Goal: Task Accomplishment & Management: Manage account settings

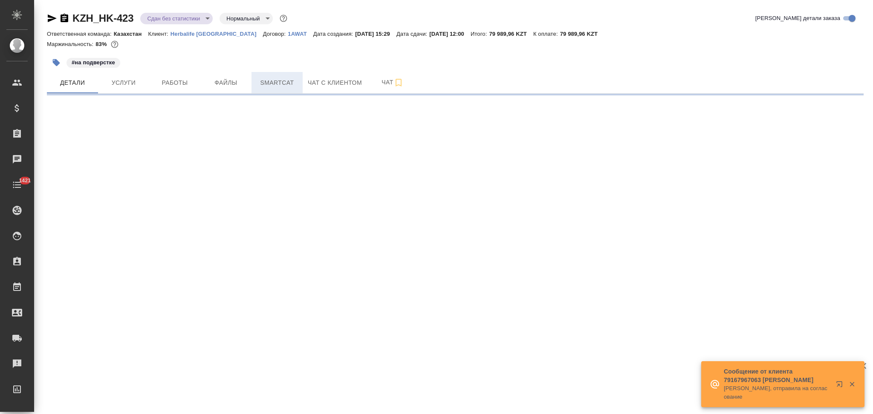
select select "RU"
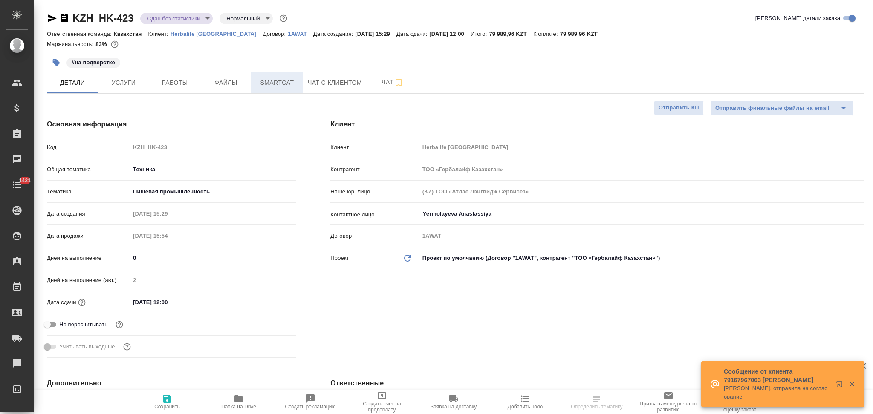
type textarea "x"
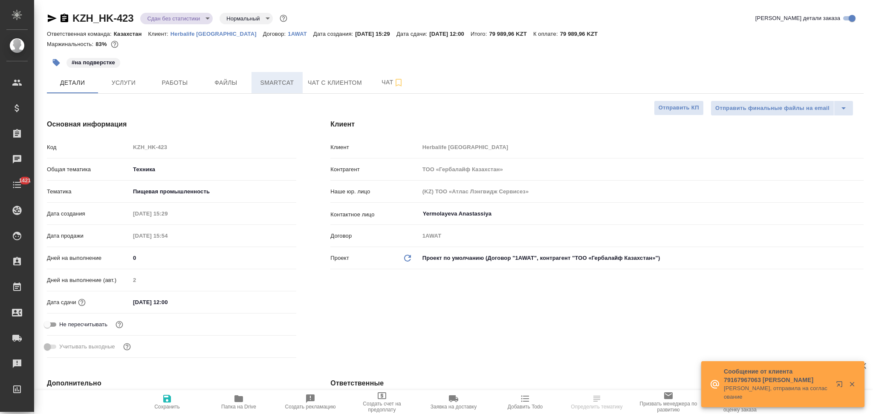
type textarea "x"
click at [267, 86] on span "Smartcat" at bounding box center [277, 83] width 41 height 11
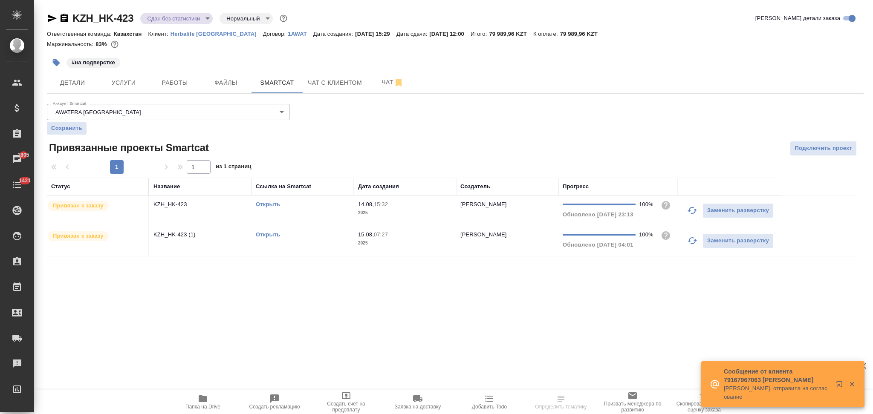
click at [267, 204] on link "Открыть" at bounding box center [268, 204] width 24 height 6
click at [261, 237] on link "Открыть" at bounding box center [268, 234] width 24 height 6
click at [218, 87] on span "Файлы" at bounding box center [225, 83] width 41 height 11
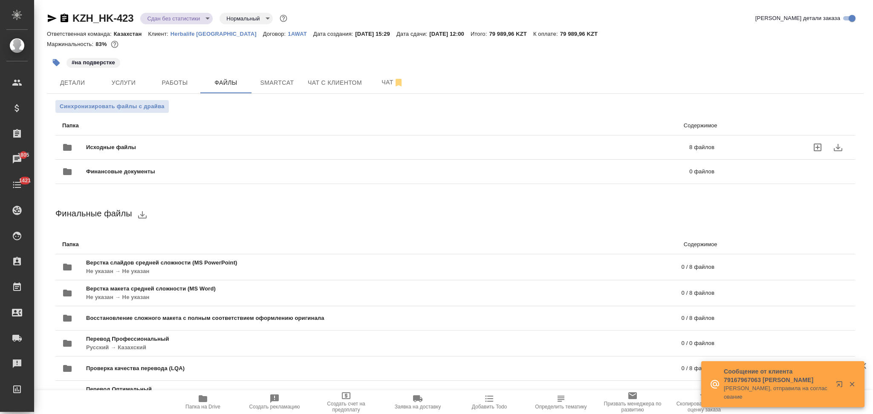
click at [155, 145] on span "Исходные файлы" at bounding box center [249, 147] width 326 height 9
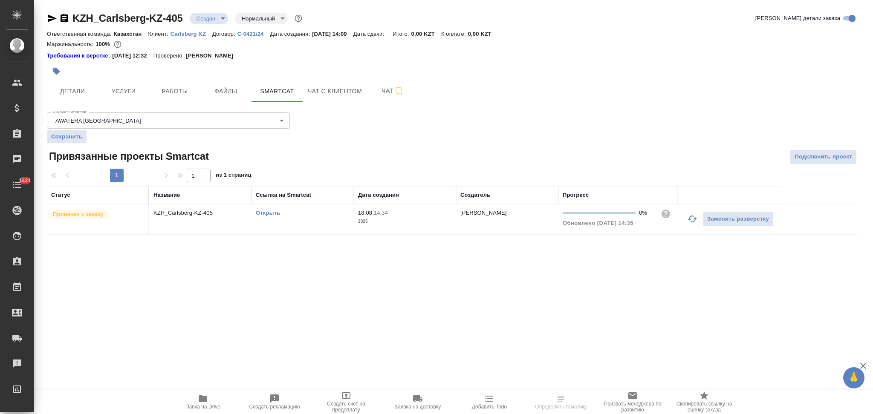
click at [264, 212] on link "Открыть" at bounding box center [268, 213] width 24 height 6
click at [229, 91] on span "Файлы" at bounding box center [225, 91] width 41 height 11
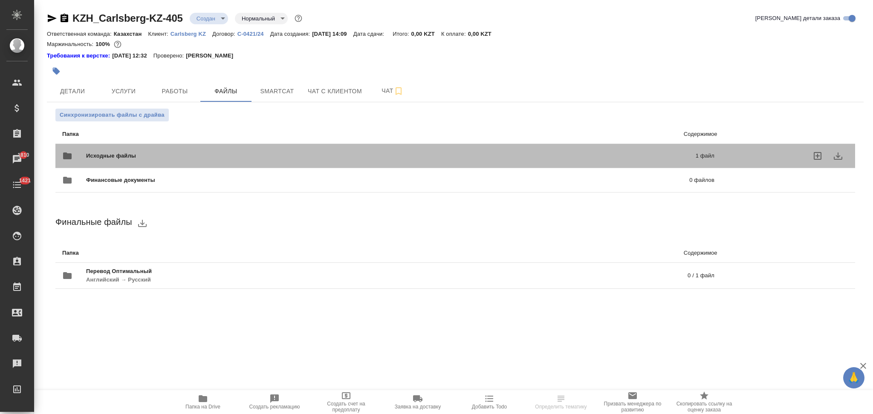
click at [154, 156] on span "Исходные файлы" at bounding box center [250, 156] width 329 height 9
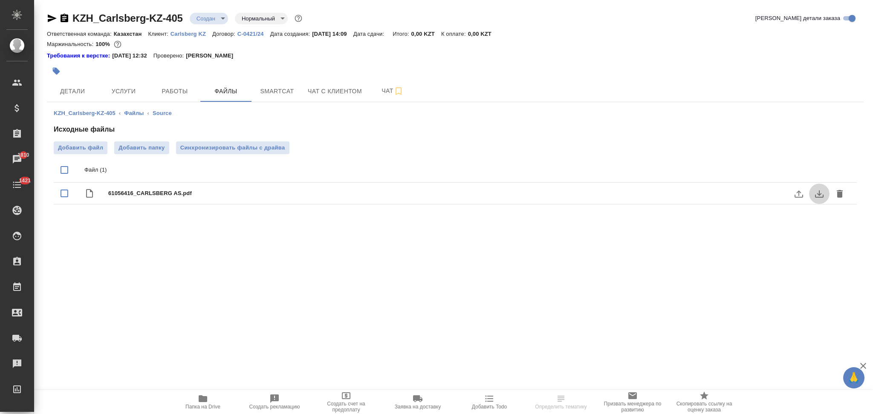
drag, startPoint x: 821, startPoint y: 195, endPoint x: 783, endPoint y: 202, distance: 38.5
click at [821, 195] on icon "download" at bounding box center [819, 194] width 10 height 10
click at [379, 89] on span "Чат" at bounding box center [392, 91] width 41 height 11
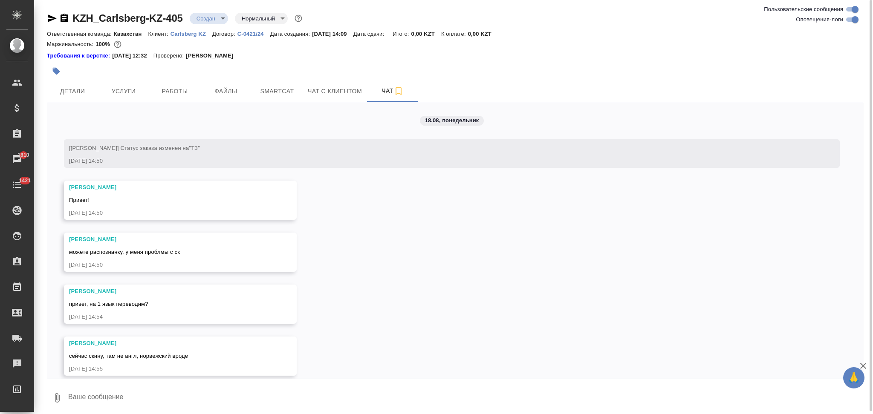
scroll to position [9, 0]
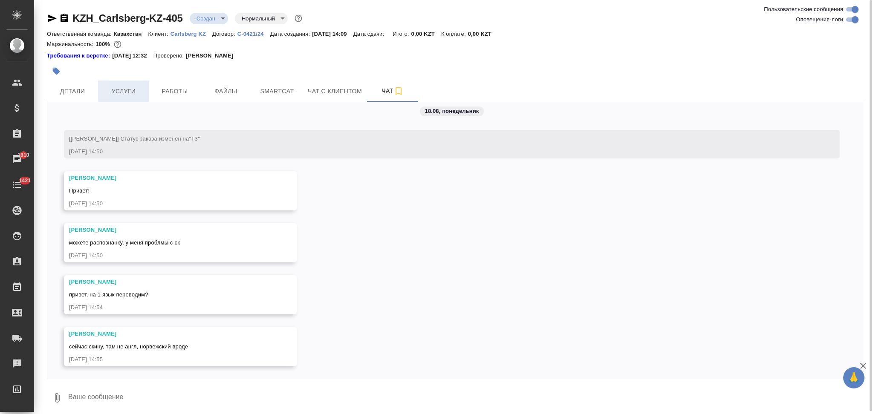
click at [123, 83] on button "Услуги" at bounding box center [123, 91] width 51 height 21
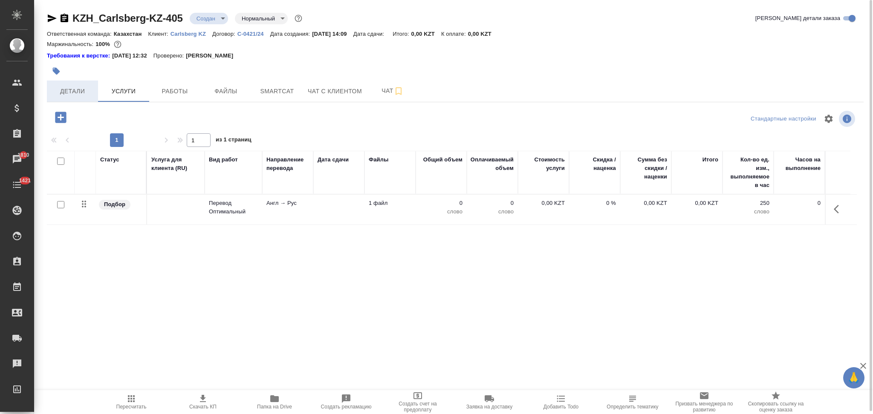
click at [76, 90] on span "Детали" at bounding box center [72, 91] width 41 height 11
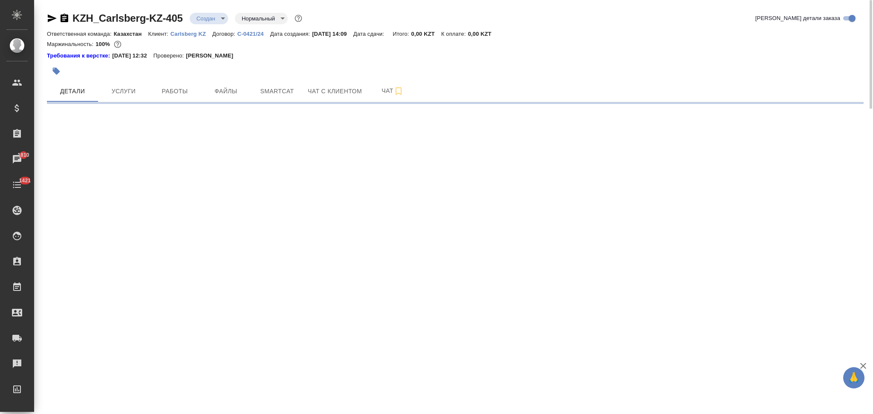
select select "RU"
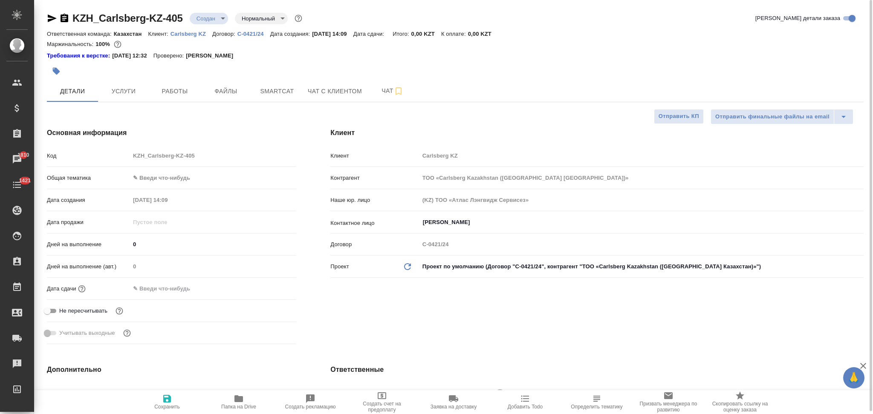
type textarea "x"
type input "Журавлев Денис"
type textarea "x"
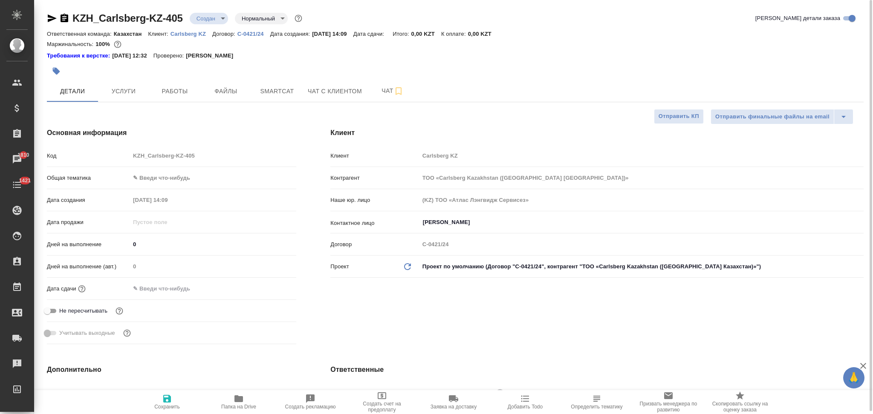
type textarea "x"
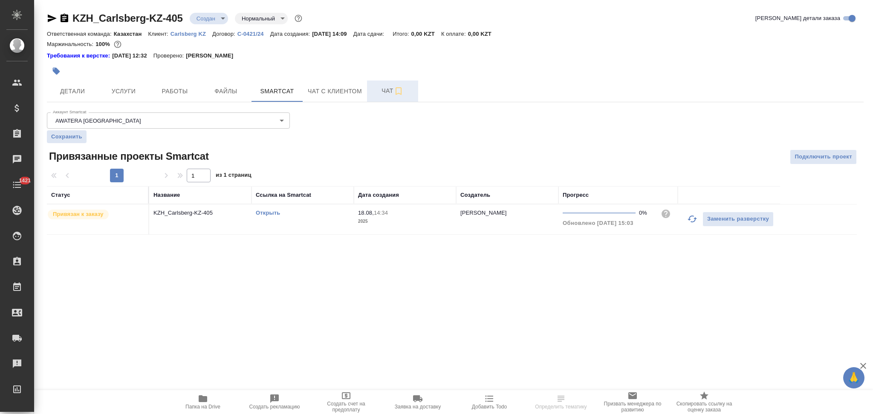
click at [377, 91] on span "Чат" at bounding box center [392, 91] width 41 height 11
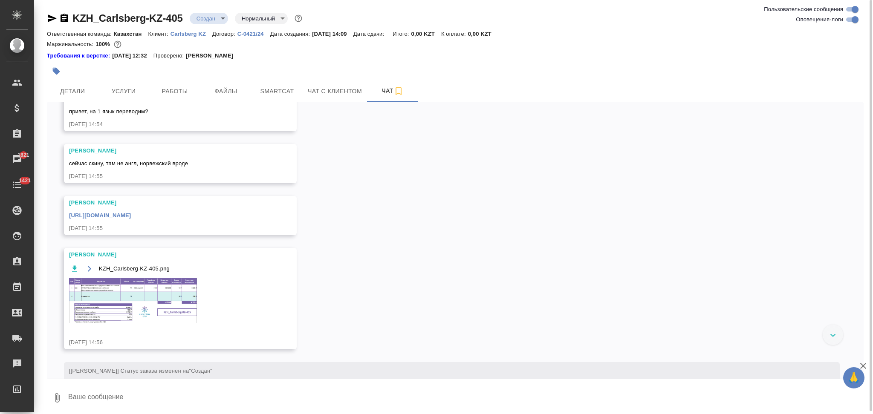
scroll to position [208, 0]
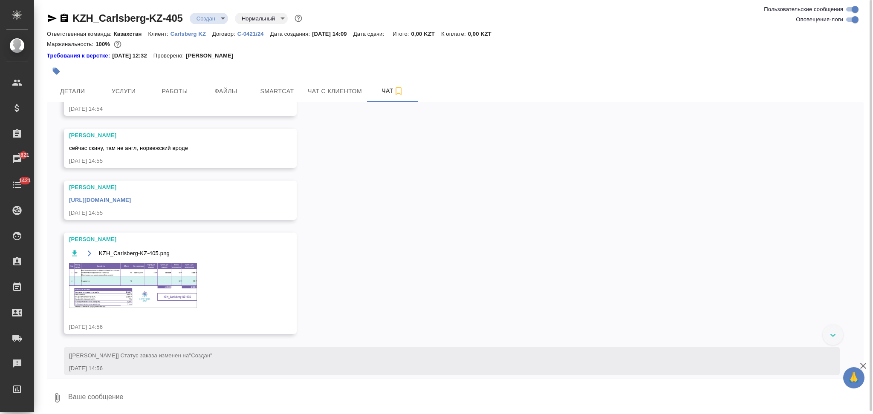
click at [131, 272] on img at bounding box center [133, 285] width 128 height 45
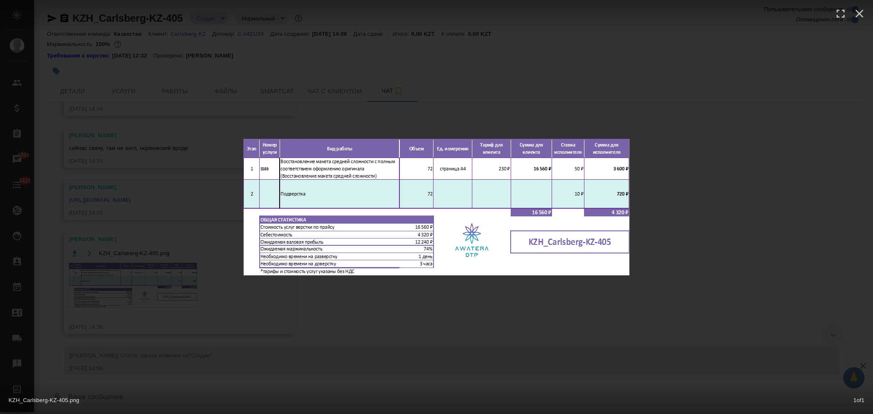
click at [199, 248] on div "KZH_Carlsberg-KZ-405.png 1 of 1" at bounding box center [436, 207] width 873 height 414
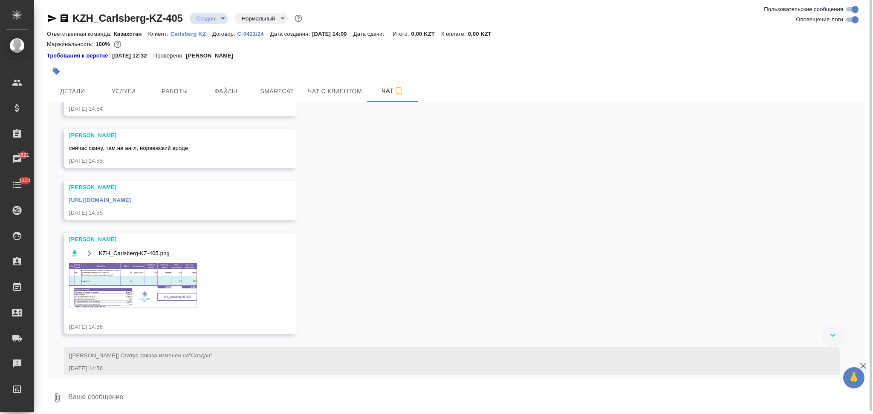
click at [131, 198] on link "https://drive.awatera.com/apps/files/files/10135945?dir=/Shares/Carlsberg%20KZ/…" at bounding box center [100, 200] width 62 height 6
click at [118, 271] on img at bounding box center [133, 285] width 128 height 45
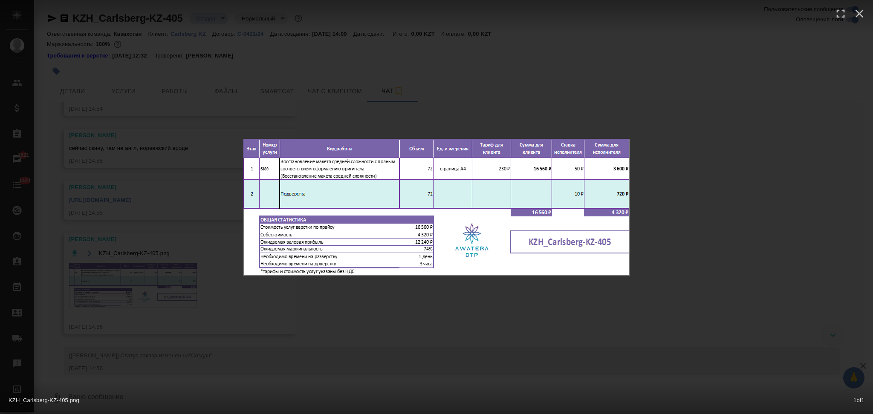
click at [132, 206] on div "KZH_Carlsberg-KZ-405.png 1 of 1" at bounding box center [436, 207] width 873 height 414
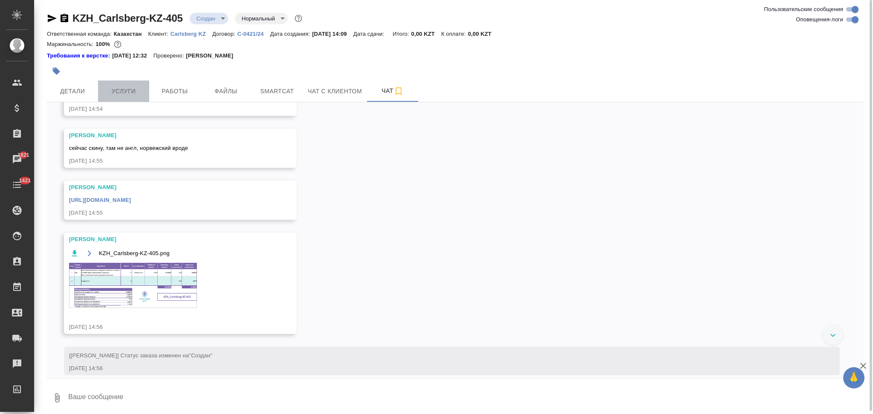
click at [126, 91] on span "Услуги" at bounding box center [123, 91] width 41 height 11
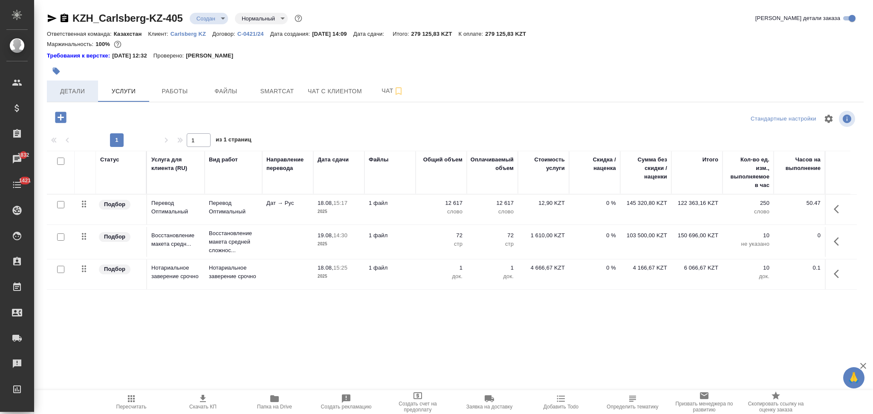
click at [73, 84] on button "Детали" at bounding box center [72, 91] width 51 height 21
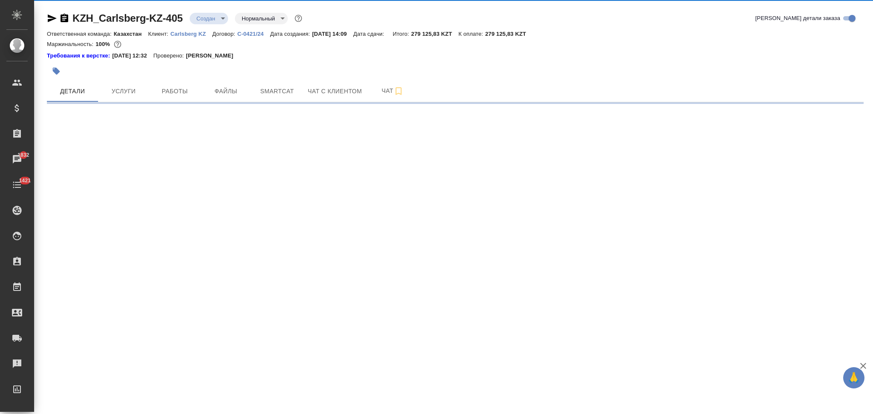
select select "RU"
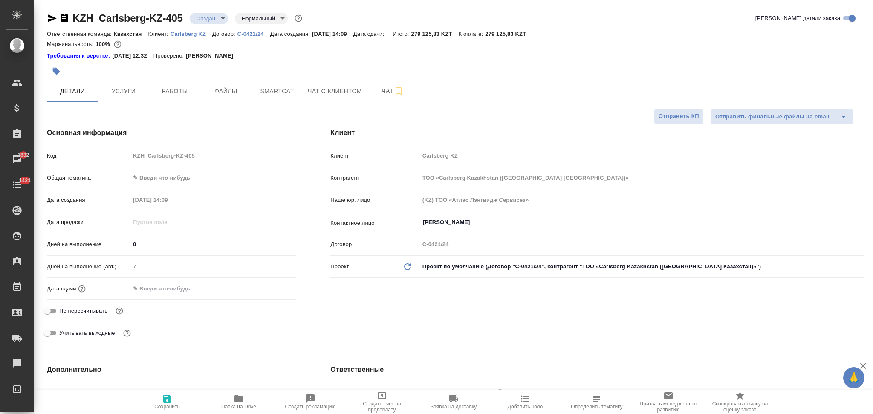
type textarea "x"
click at [128, 98] on button "Услуги" at bounding box center [123, 91] width 51 height 21
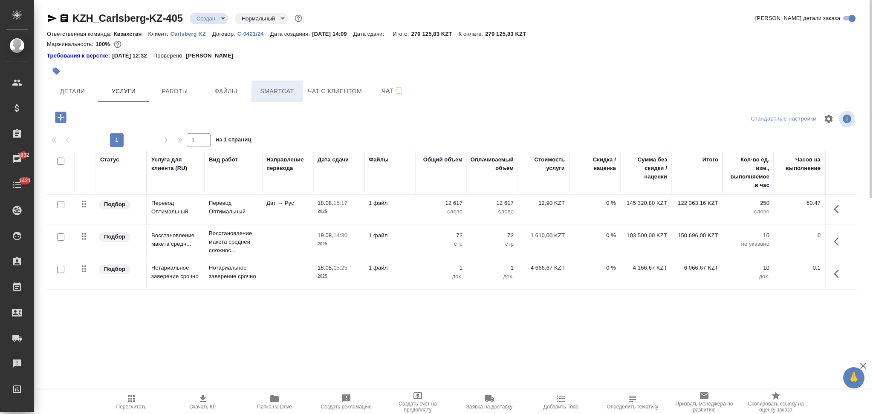
click at [260, 92] on span "Smartcat" at bounding box center [277, 91] width 41 height 11
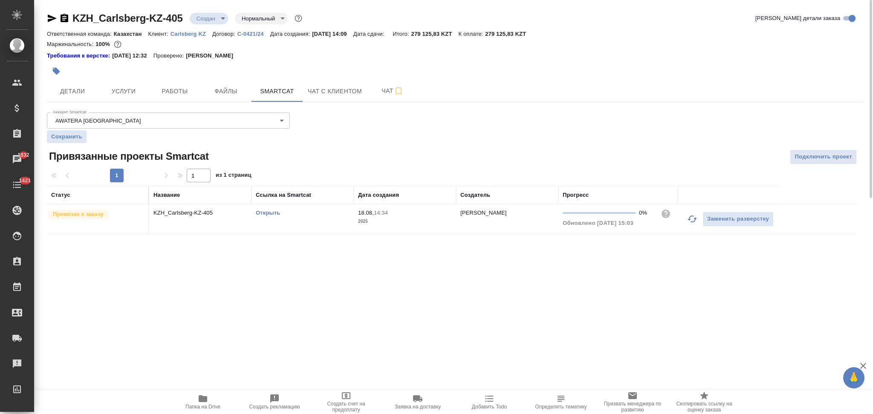
click at [261, 209] on div "Открыть" at bounding box center [303, 213] width 94 height 9
click at [265, 212] on link "Открыть" at bounding box center [268, 213] width 24 height 6
click at [117, 94] on span "Услуги" at bounding box center [123, 91] width 41 height 11
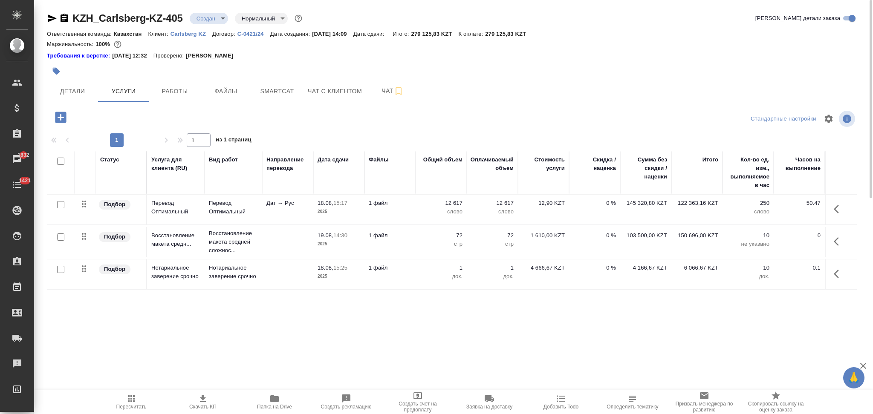
click at [406, 213] on td "1 файл" at bounding box center [389, 210] width 51 height 30
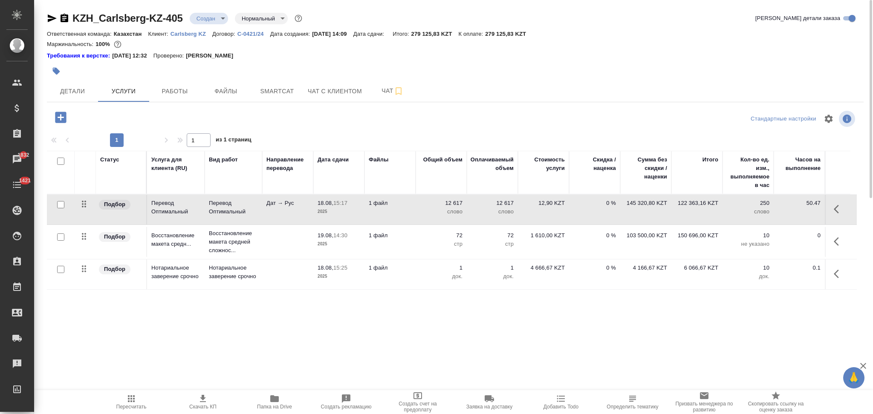
click at [406, 213] on td "1 файл" at bounding box center [389, 210] width 51 height 30
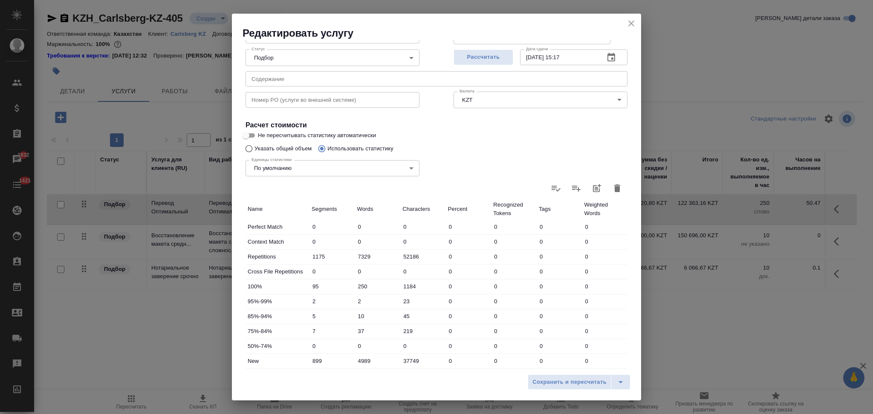
scroll to position [167, 0]
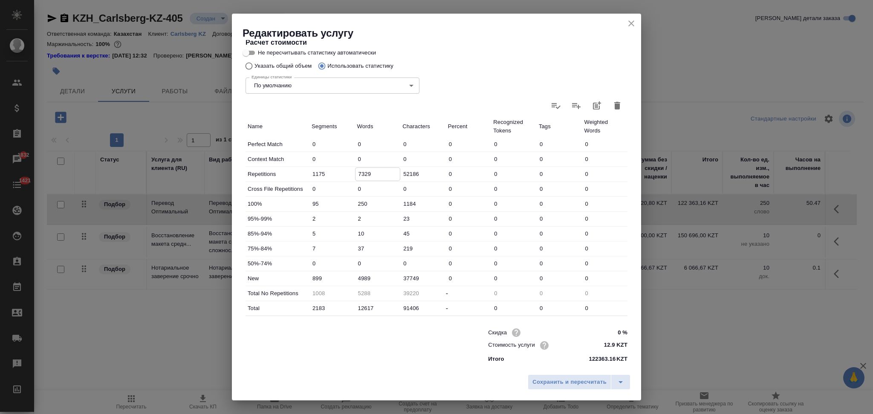
click at [358, 173] on input "7329" at bounding box center [377, 174] width 45 height 12
type input "3329"
type input "9288"
type input "3329"
drag, startPoint x: 360, startPoint y: 279, endPoint x: 351, endPoint y: 275, distance: 9.6
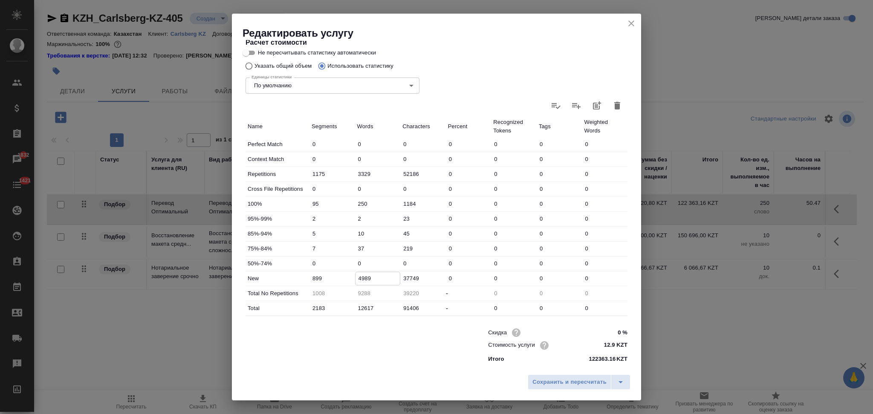
click at [351, 275] on div "New 899 4989 37749 0 0 0 0" at bounding box center [436, 278] width 382 height 14
type input "8989"
click at [249, 50] on input "Не пересчитывать статистику автоматически" at bounding box center [246, 53] width 31 height 10
checkbox input "true"
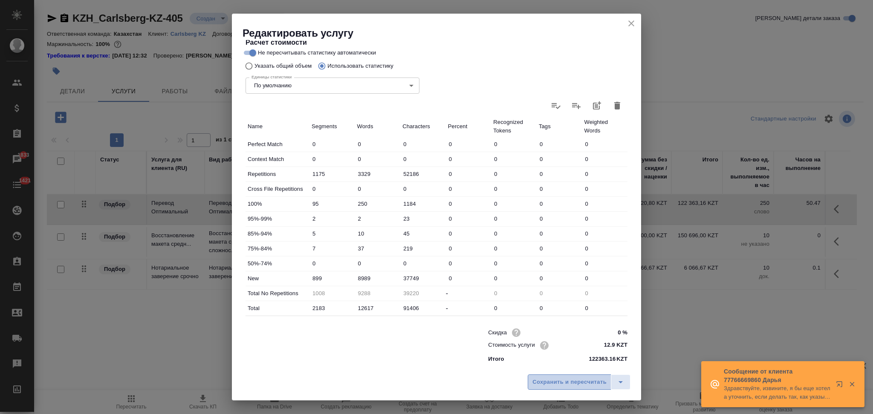
click at [570, 378] on span "Сохранить и пересчитать" at bounding box center [569, 383] width 74 height 10
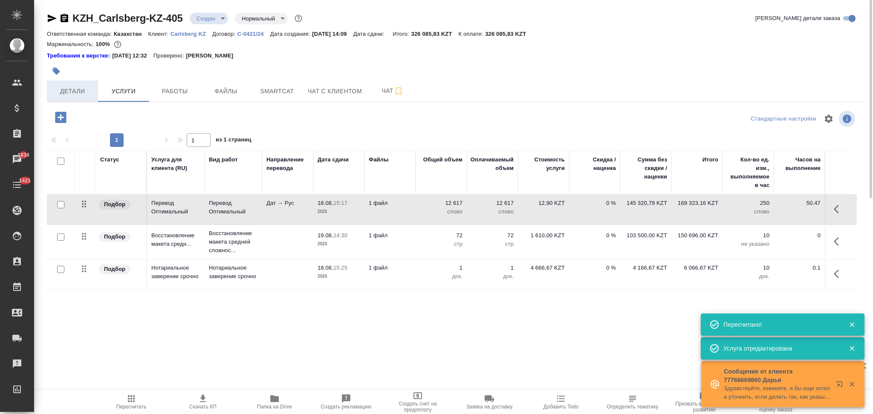
click at [74, 95] on span "Детали" at bounding box center [72, 91] width 41 height 11
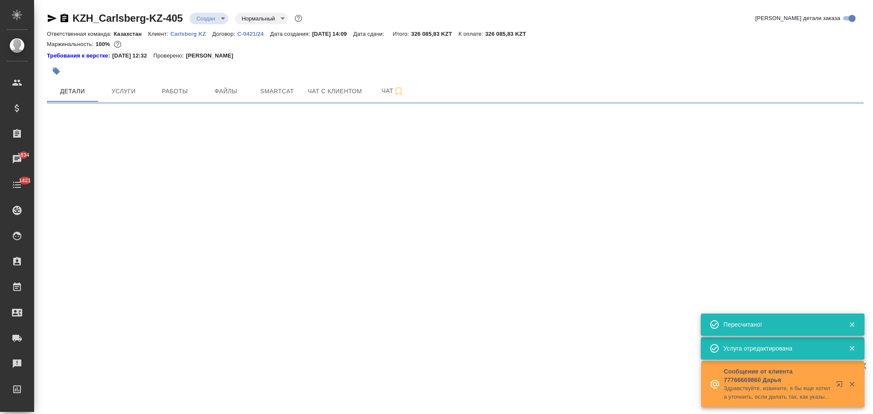
select select "RU"
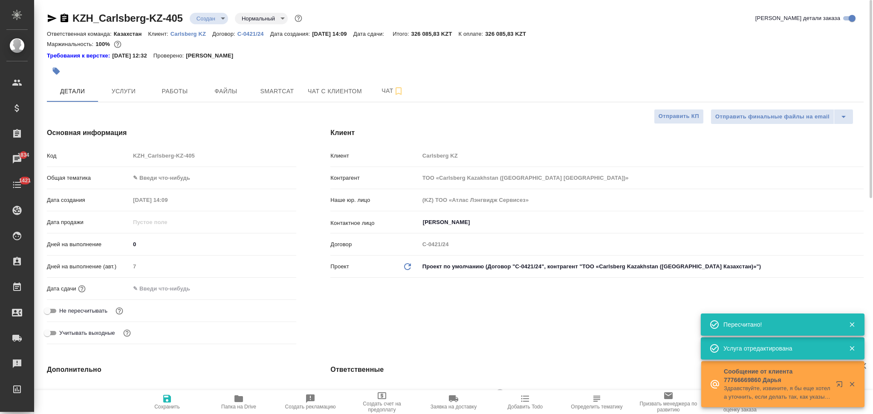
type textarea "x"
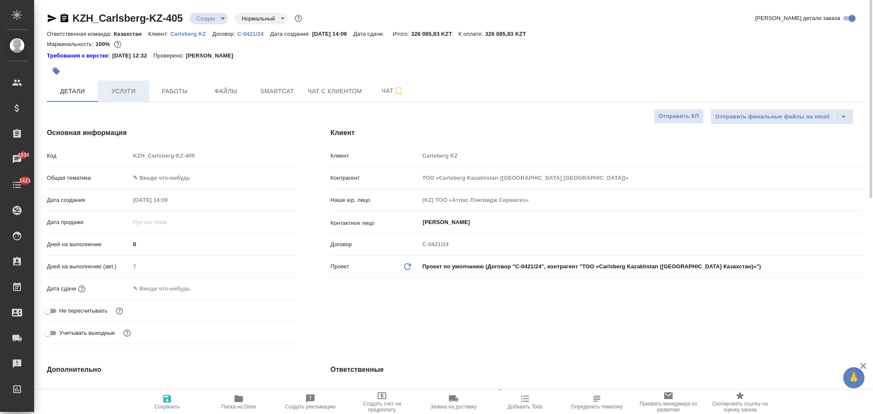
click at [125, 88] on span "Услуги" at bounding box center [123, 91] width 41 height 11
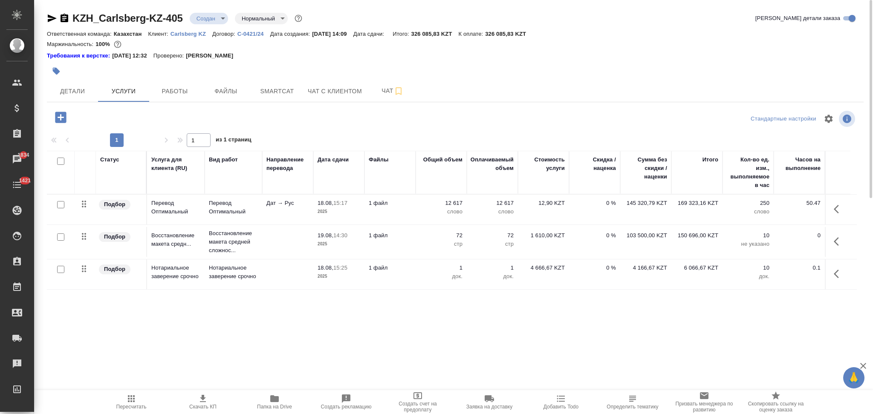
click at [409, 212] on td "1 файл" at bounding box center [389, 210] width 51 height 30
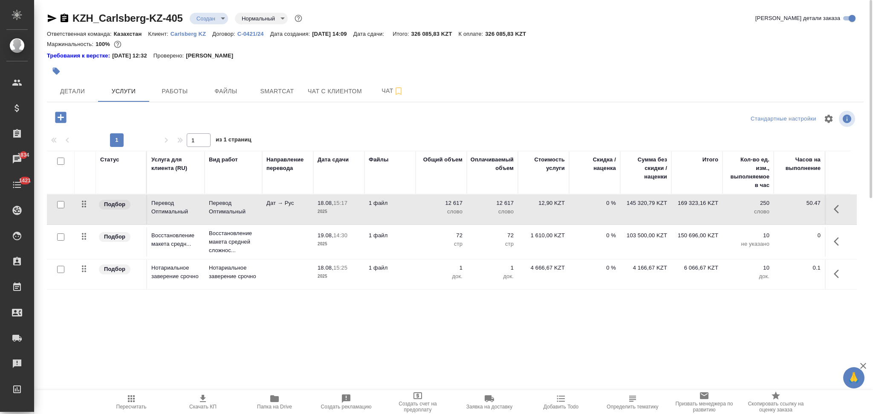
click at [409, 212] on td "1 файл" at bounding box center [389, 210] width 51 height 30
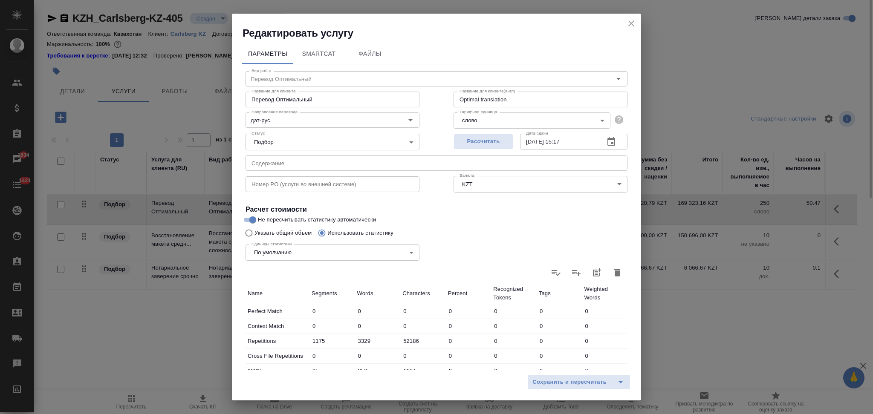
scroll to position [167, 0]
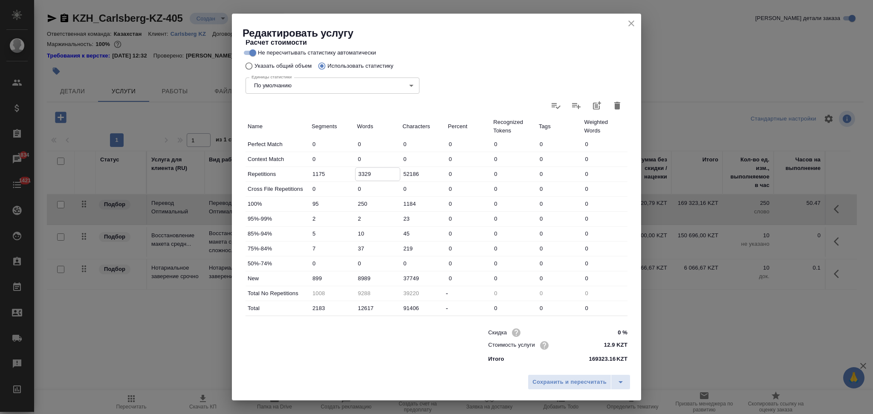
click at [357, 174] on input "3329" at bounding box center [377, 174] width 45 height 12
type input "2329"
type input "10288"
type input "2329"
drag, startPoint x: 360, startPoint y: 278, endPoint x: 355, endPoint y: 279, distance: 4.9
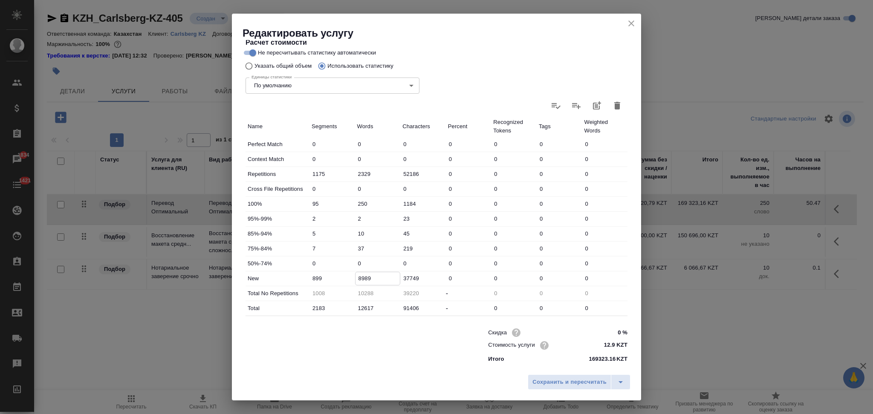
click at [355, 279] on input "8989" at bounding box center [377, 278] width 45 height 12
type input "9989"
click at [576, 381] on span "Сохранить и пересчитать" at bounding box center [569, 383] width 74 height 10
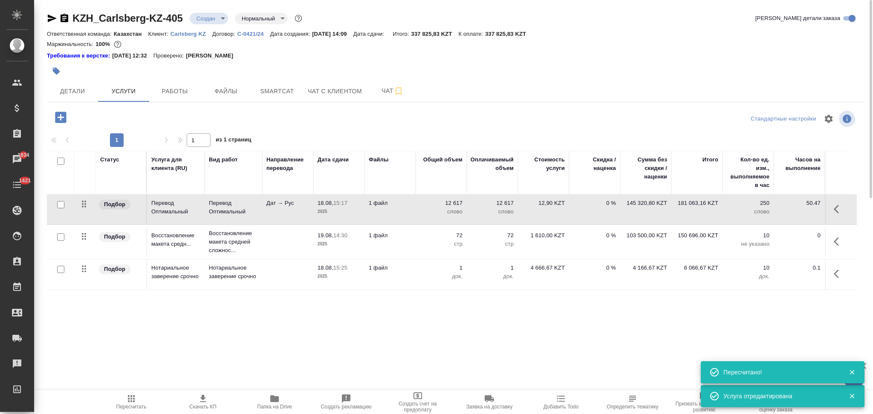
click at [277, 401] on icon "button" at bounding box center [274, 399] width 9 height 7
click td "12 617 слово"
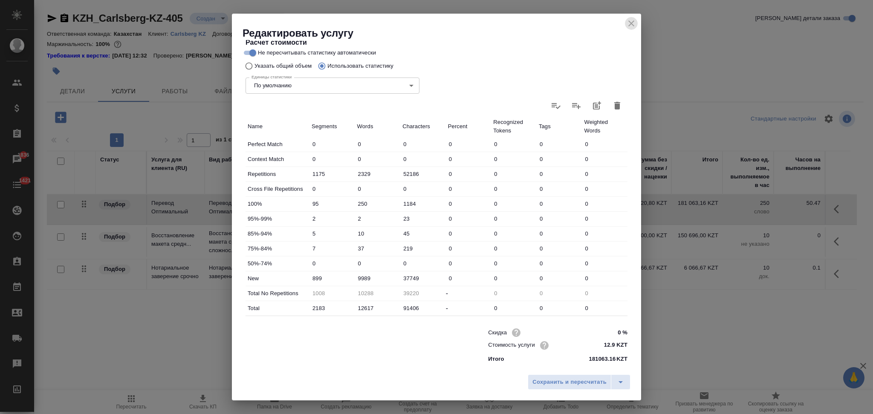
click icon "close"
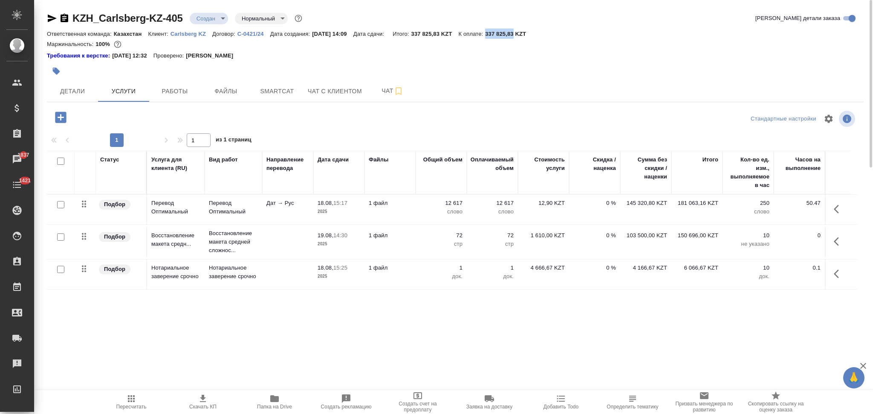
drag, startPoint x: 496, startPoint y: 34, endPoint x: 524, endPoint y: 36, distance: 28.6
click at [524, 36] on p "337 825,83 KZT" at bounding box center [508, 34] width 47 height 6
copy p "337 825,83"
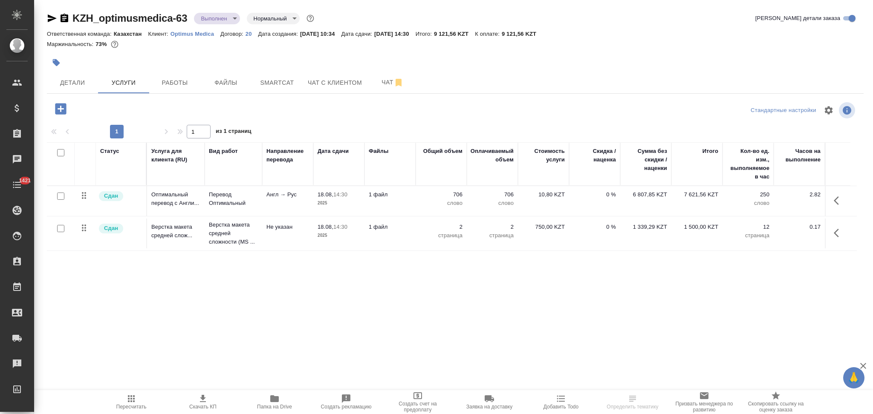
click at [278, 405] on span "Папка на Drive" at bounding box center [274, 407] width 35 height 6
click at [208, 20] on body "🙏 .cls-1 fill:#fff; AWATERA Aslanukova Sati Клиенты Спецификации Заказы 1837 Ча…" at bounding box center [436, 207] width 873 height 414
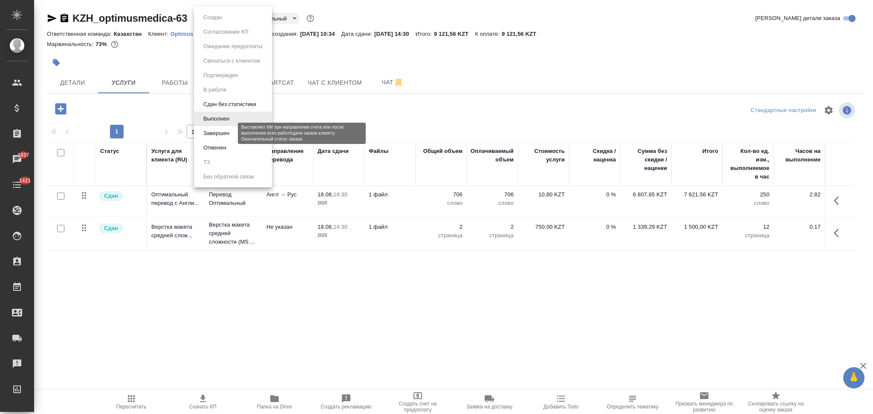
click at [209, 131] on button "Завершен" at bounding box center [216, 133] width 31 height 9
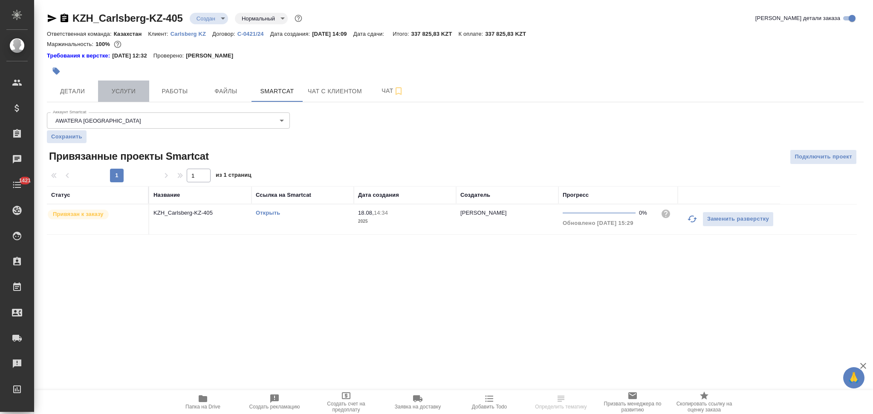
click at [124, 94] on span "Услуги" at bounding box center [123, 91] width 41 height 11
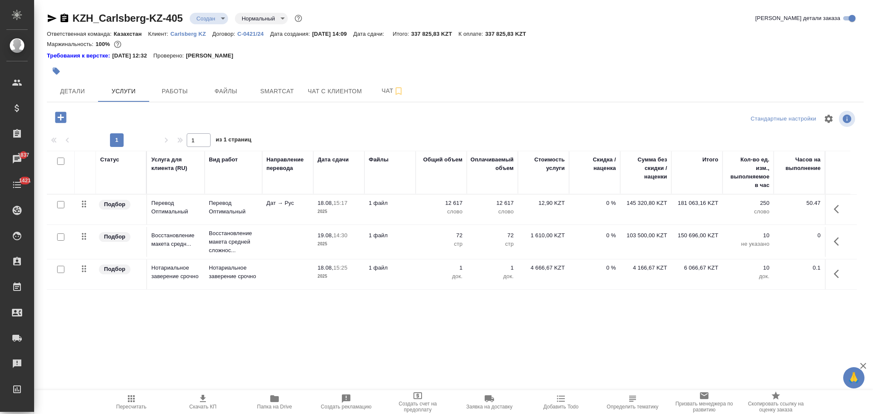
click at [411, 205] on td "1 файл" at bounding box center [389, 210] width 51 height 30
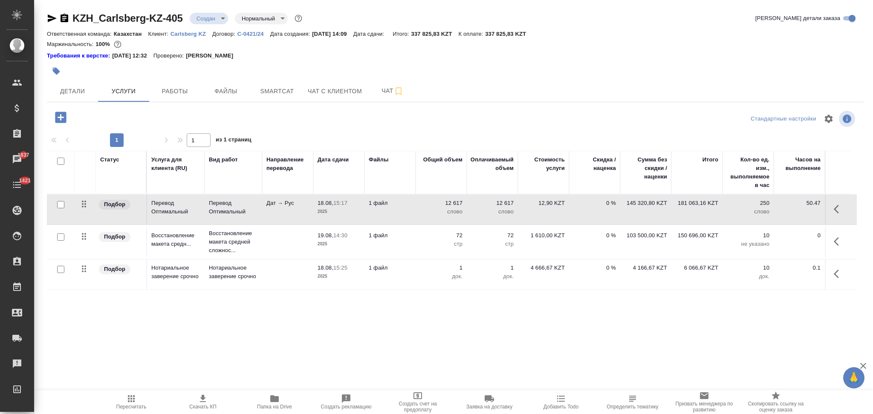
click at [411, 205] on td "1 файл" at bounding box center [389, 210] width 51 height 30
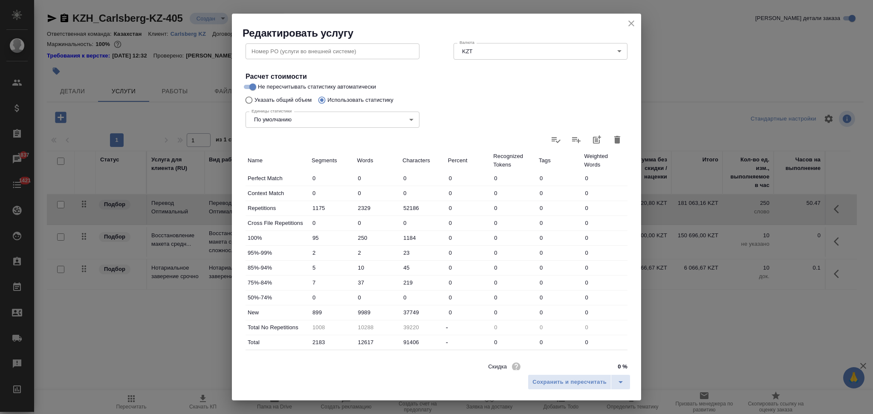
scroll to position [167, 0]
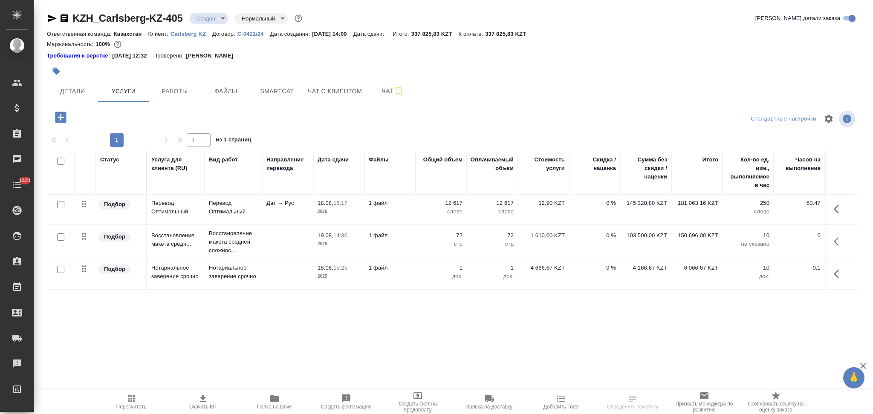
click at [421, 212] on p "слово" at bounding box center [441, 212] width 43 height 9
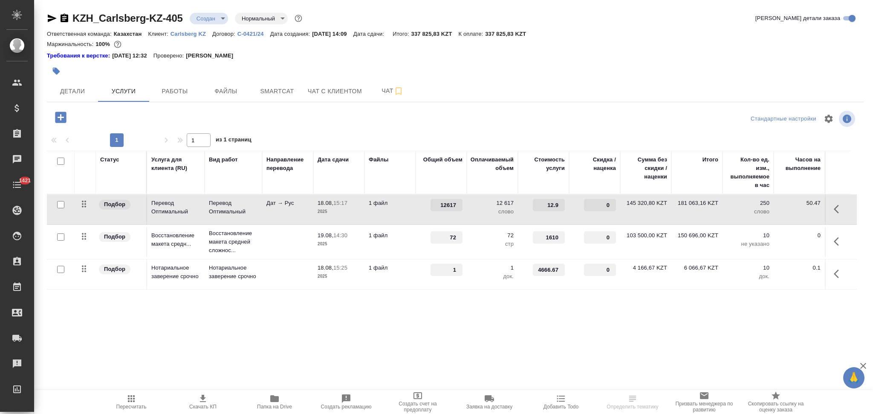
click at [421, 212] on td "12617" at bounding box center [441, 210] width 51 height 30
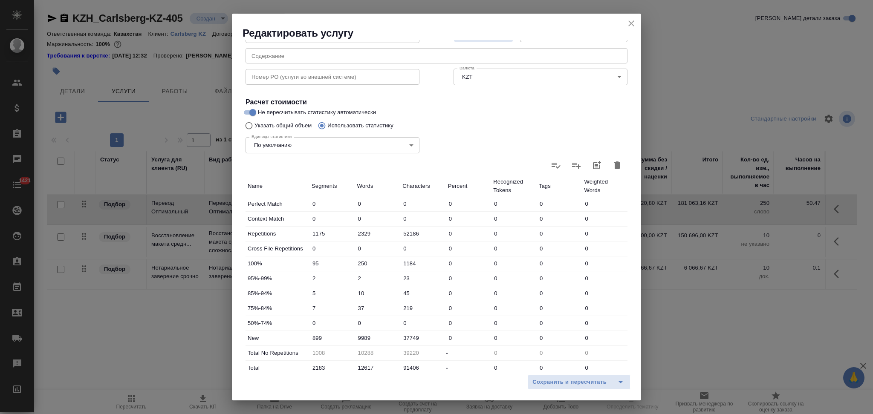
scroll to position [53, 0]
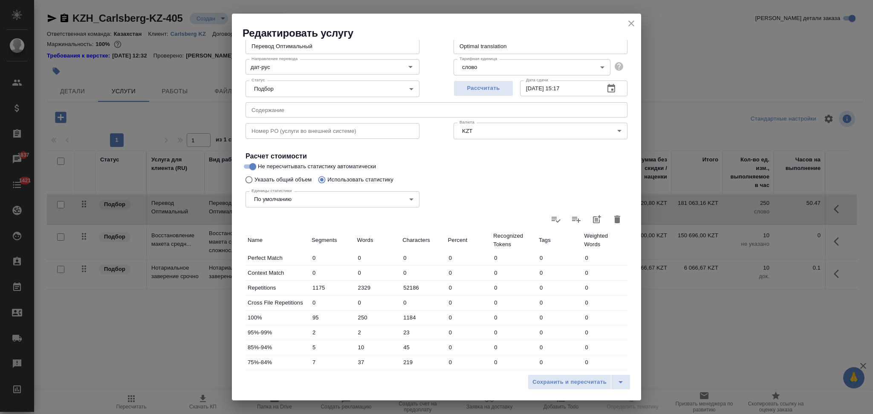
click at [612, 217] on icon "button" at bounding box center [617, 219] width 10 height 10
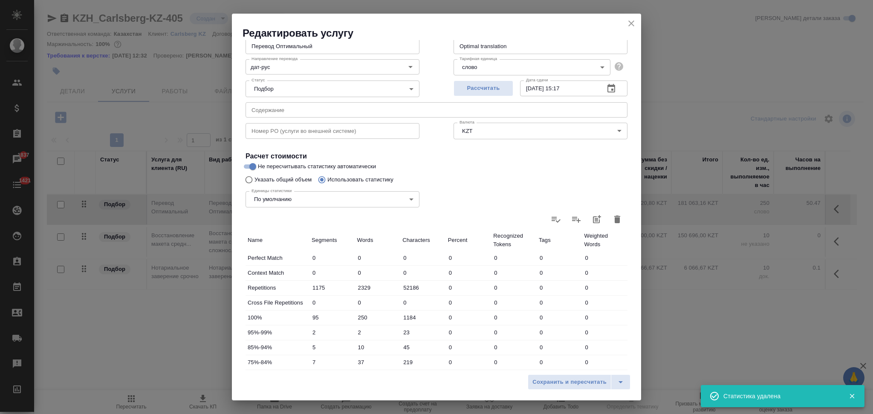
type input "0"
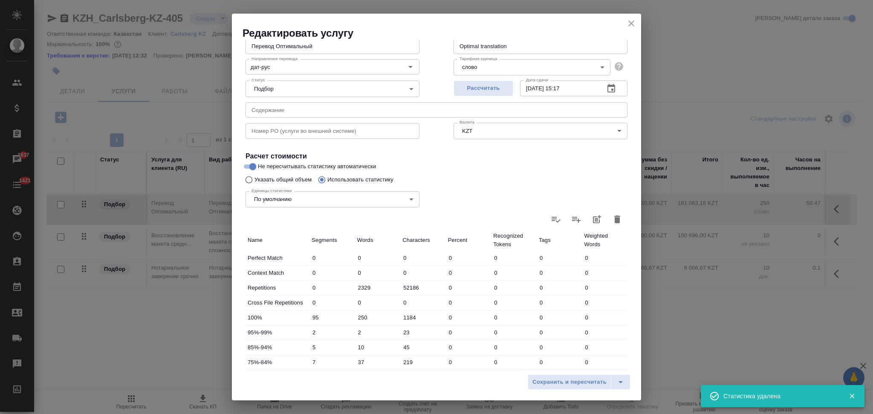
type input "0"
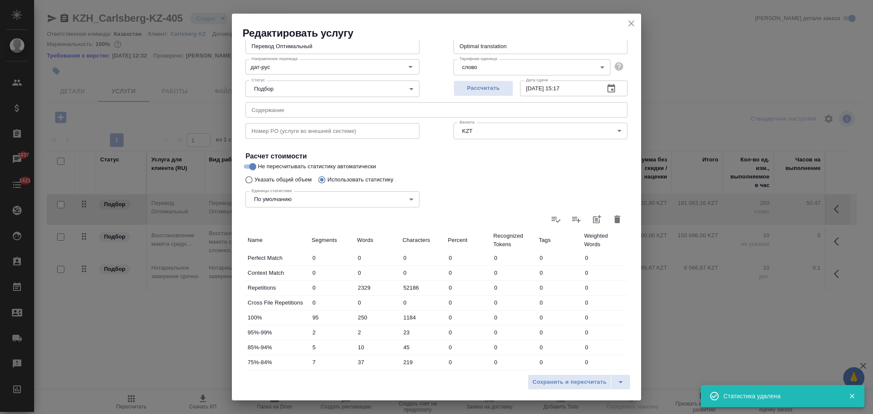
type input "0"
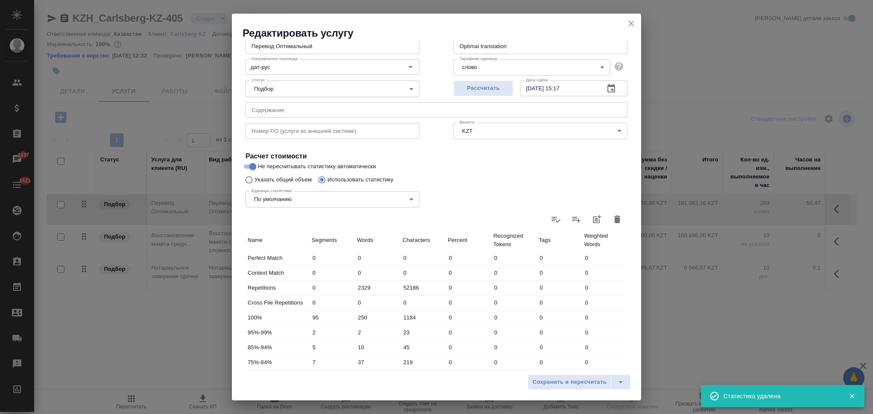
type input "0"
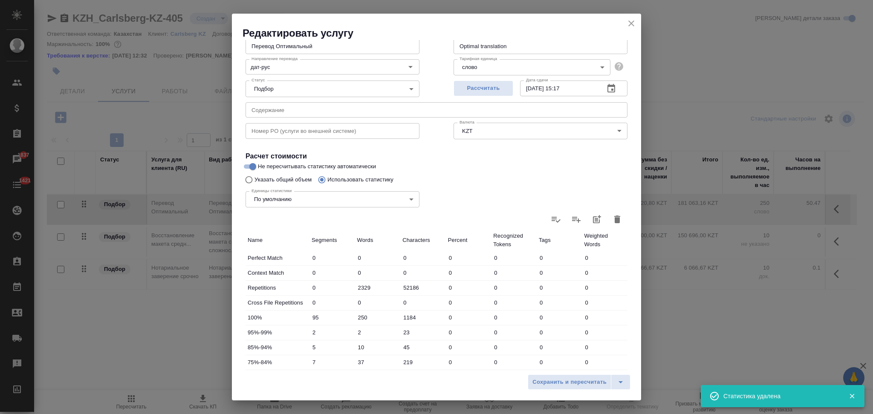
type input "0"
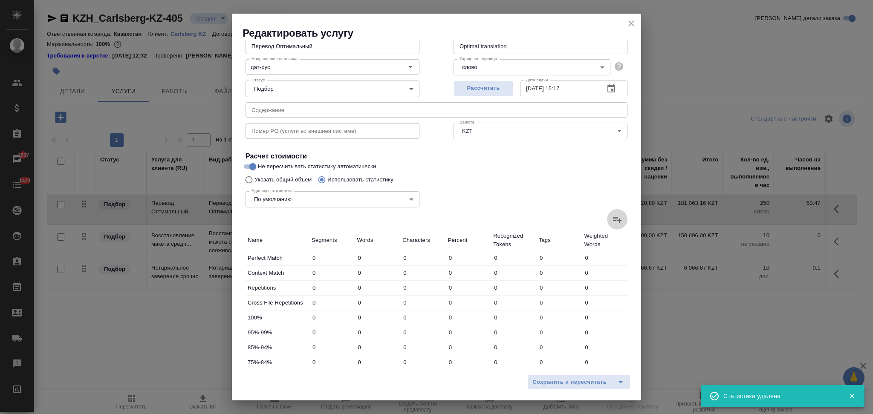
click at [613, 217] on icon at bounding box center [617, 220] width 9 height 6
click at [0, 0] on input "file" at bounding box center [0, 0] width 0 height 0
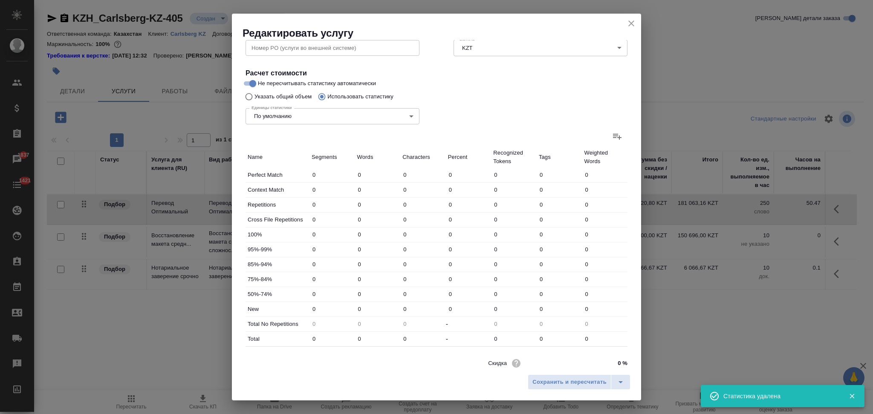
scroll to position [167, 0]
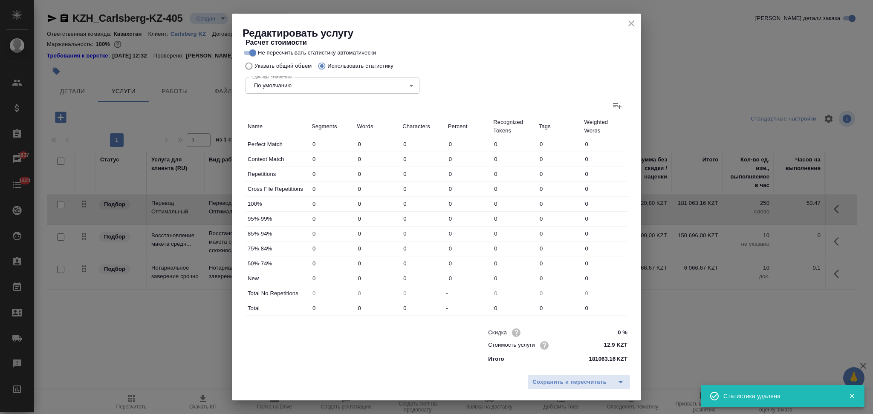
type input "1175"
type input "7329"
type input "52186"
type input "95"
type input "250"
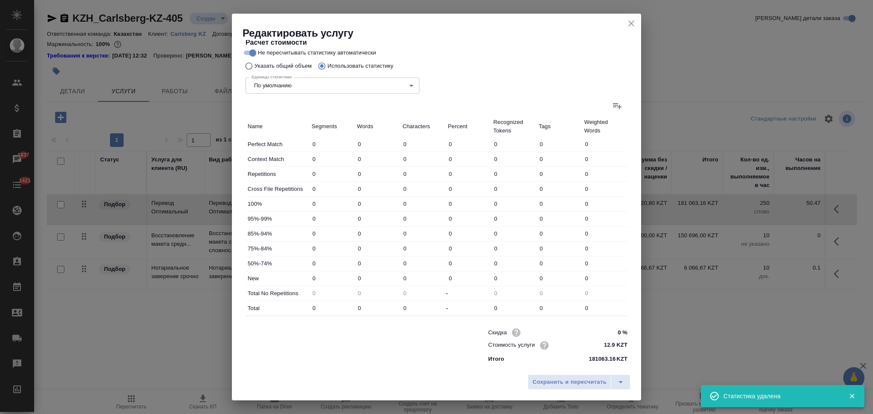
type input "1184"
type input "2"
type input "23"
type input "5"
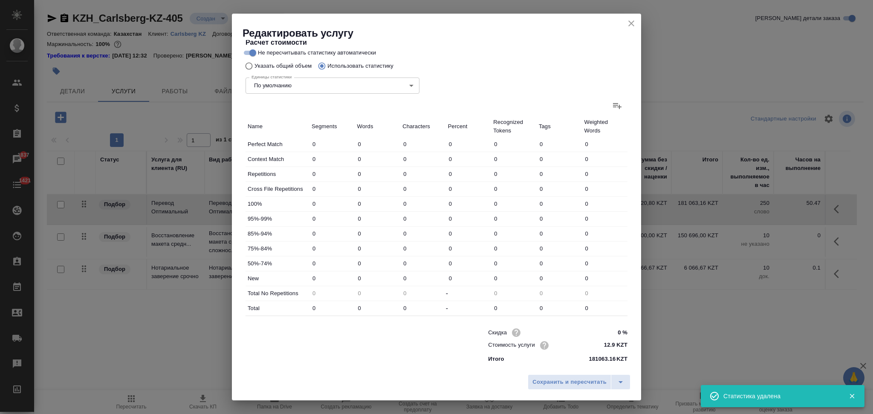
type input "10"
type input "45"
type input "7"
type input "37"
type input "219"
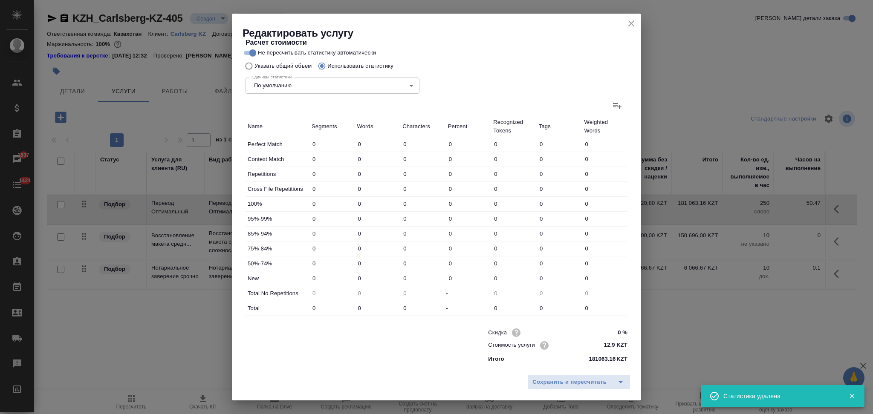
type input "899"
type input "4989"
type input "37749"
type input "1008"
type input "5288"
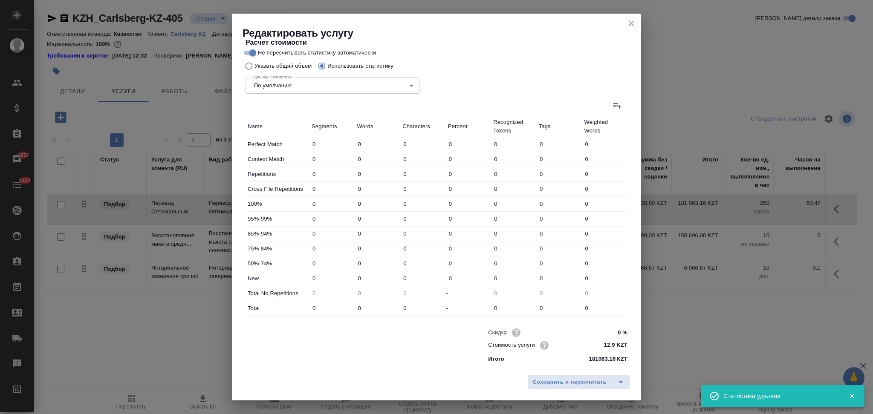
type input "39220"
type input "2183"
type input "12617"
type input "91406"
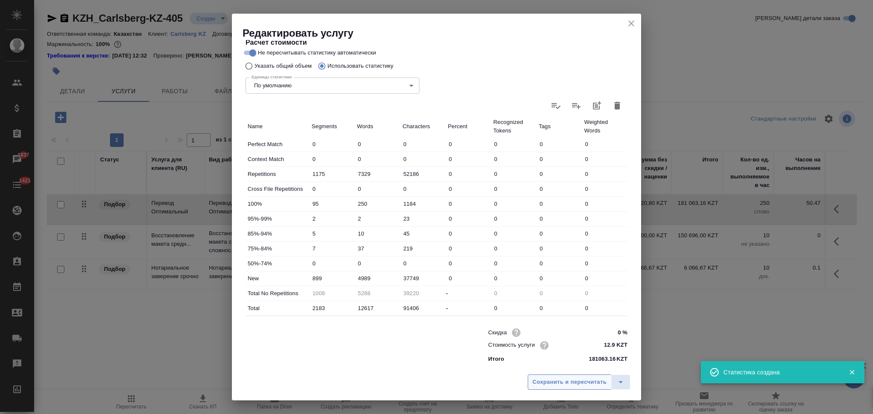
click at [546, 382] on span "Сохранить и пересчитать" at bounding box center [569, 383] width 74 height 10
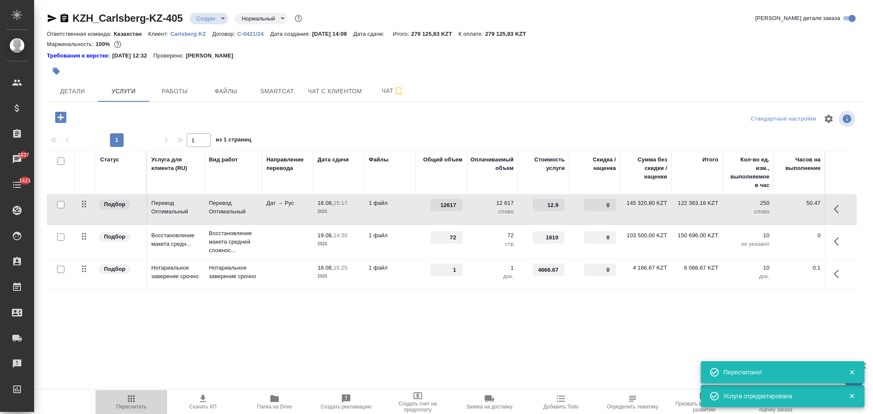
click at [134, 396] on icon "button" at bounding box center [131, 399] width 10 height 10
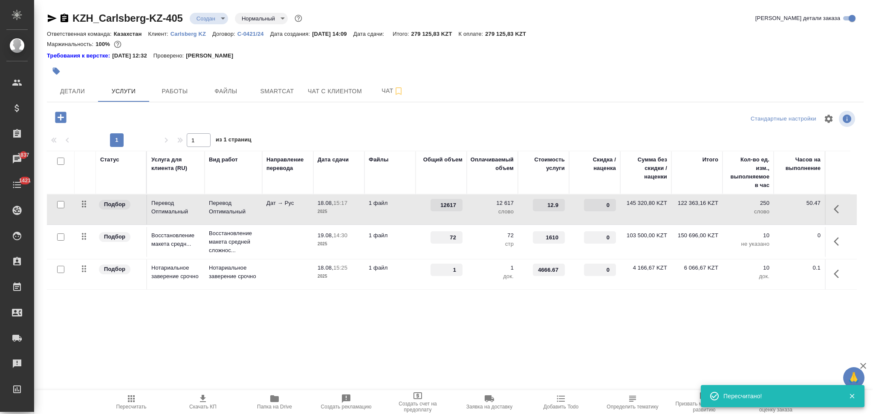
click at [132, 399] on icon "button" at bounding box center [131, 399] width 10 height 10
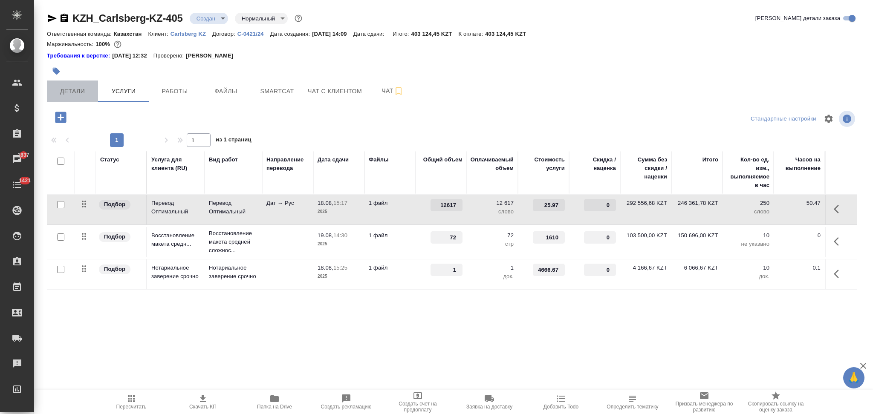
click at [81, 89] on span "Детали" at bounding box center [72, 91] width 41 height 11
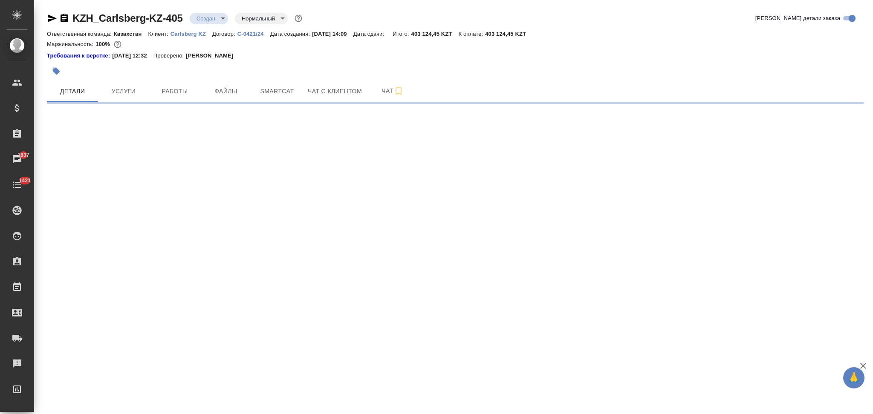
select select "RU"
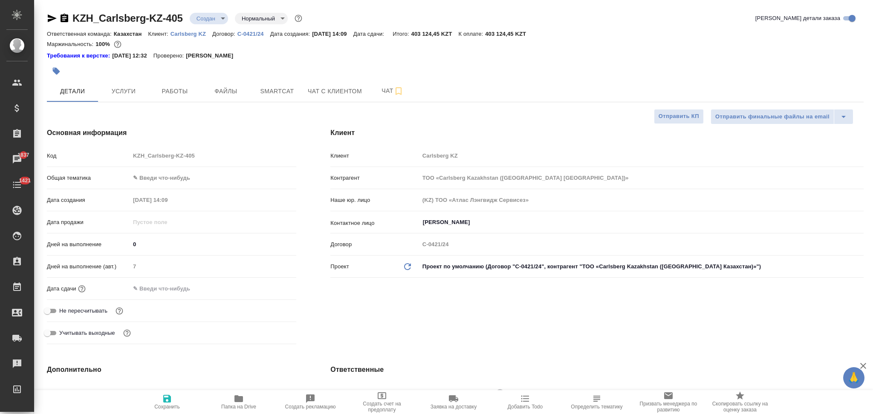
type textarea "x"
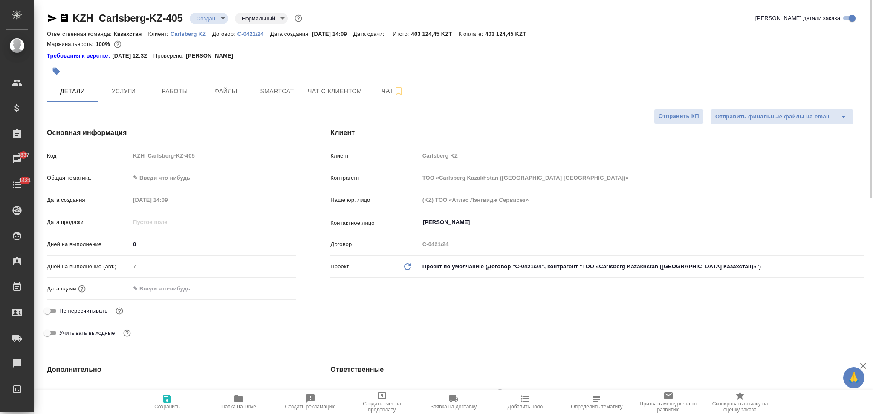
type textarea "x"
click at [128, 89] on span "Услуги" at bounding box center [123, 91] width 41 height 11
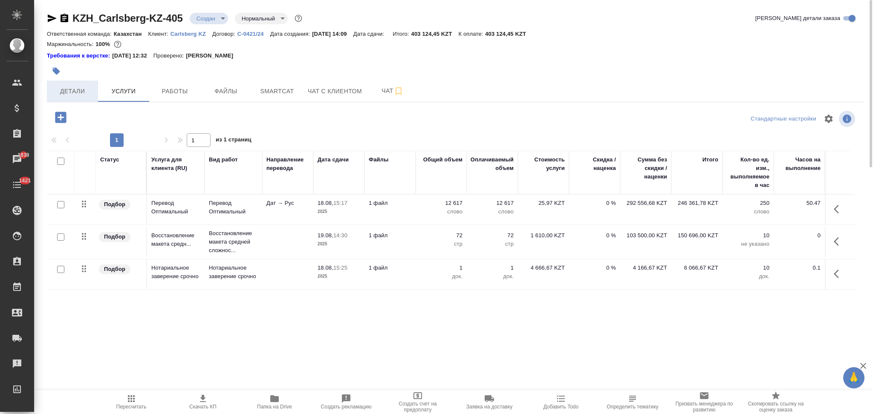
click at [80, 92] on span "Детали" at bounding box center [72, 91] width 41 height 11
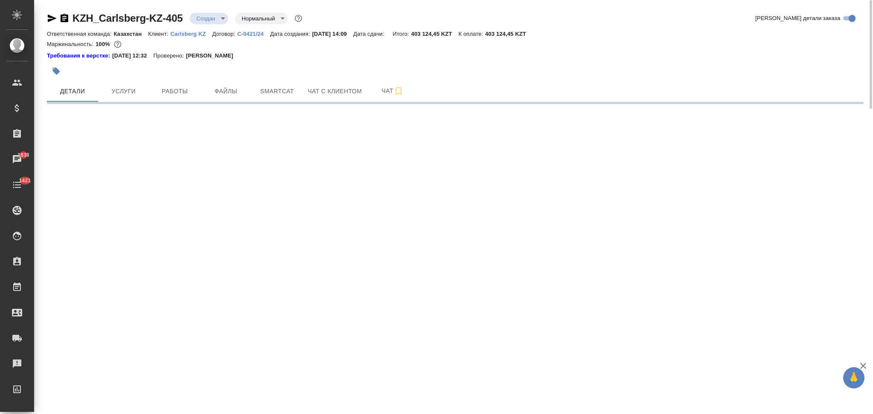
select select "RU"
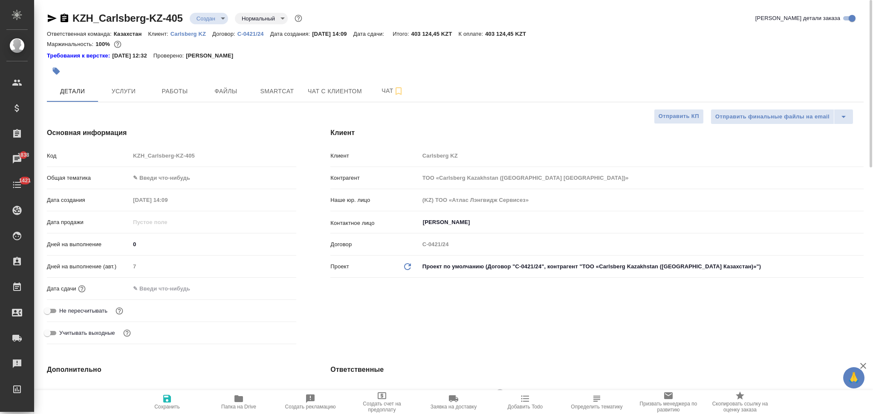
type textarea "x"
click at [139, 96] on button "Услуги" at bounding box center [123, 91] width 51 height 21
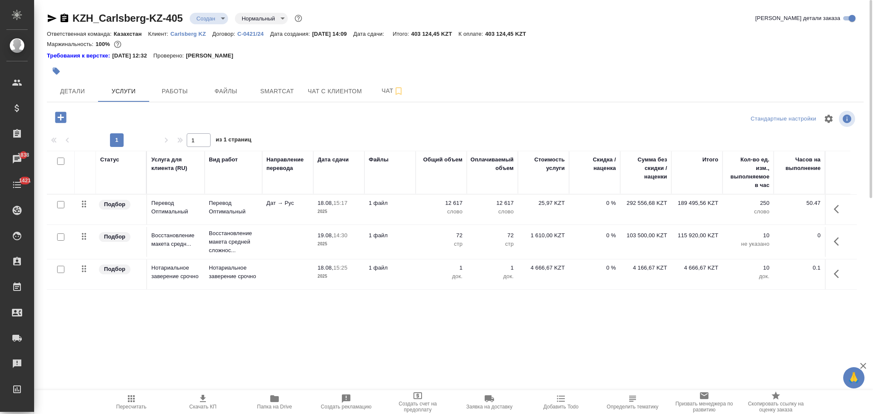
click at [132, 396] on icon "button" at bounding box center [131, 399] width 10 height 10
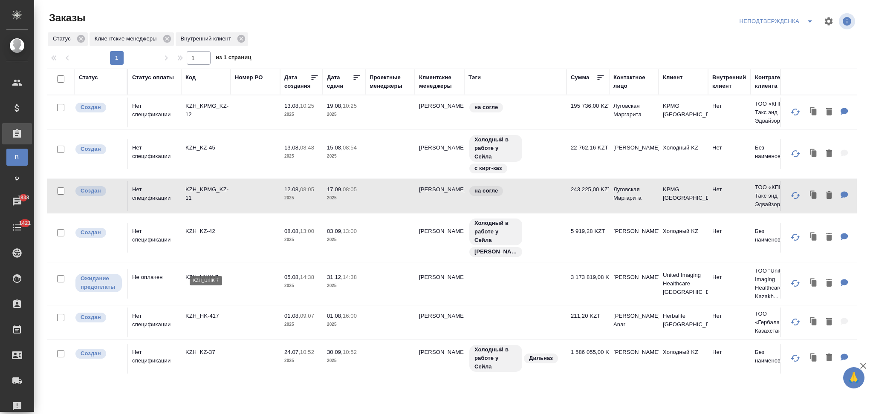
click at [223, 273] on p "KZH_UIHK-7" at bounding box center [205, 277] width 41 height 9
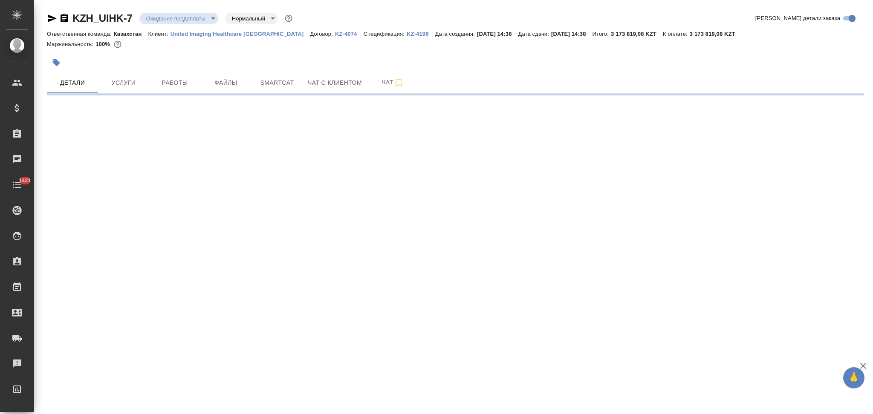
click at [335, 34] on p "KZ-4074" at bounding box center [349, 34] width 29 height 6
select select "RU"
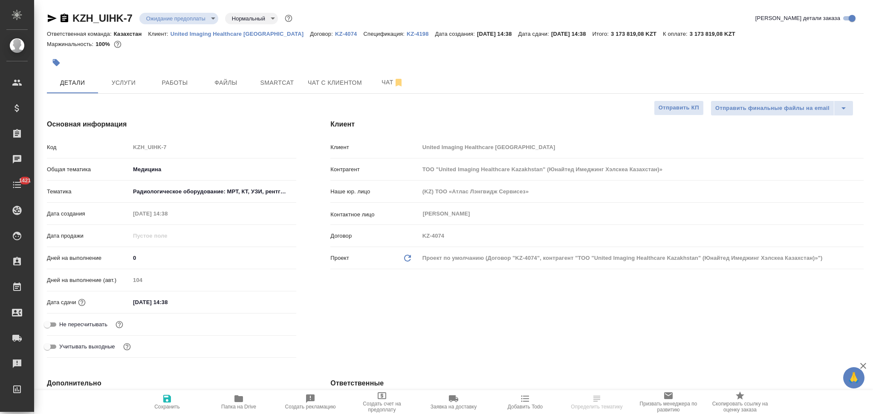
type textarea "x"
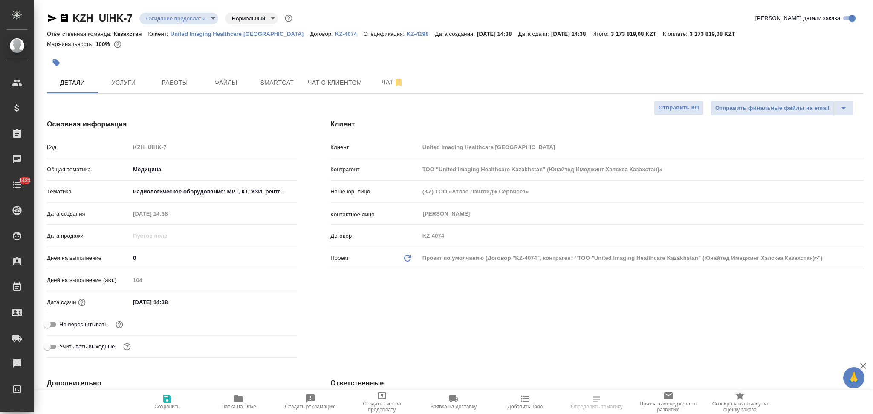
type textarea "x"
click at [407, 32] on p "KZ-4198" at bounding box center [421, 34] width 29 height 6
type textarea "x"
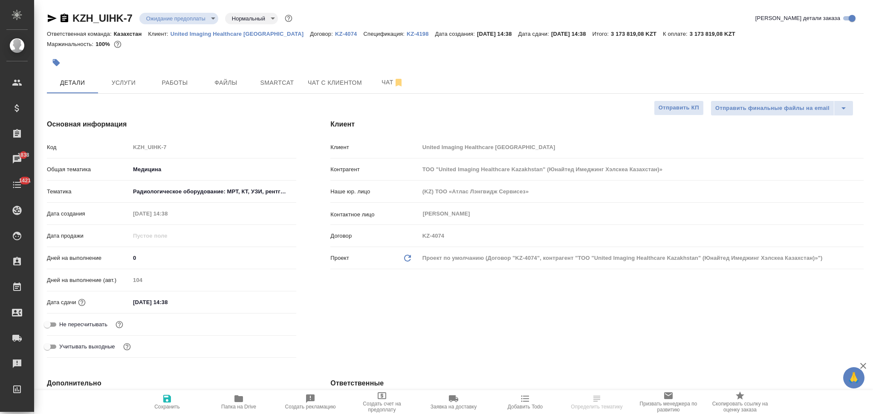
select select "RU"
type textarea "x"
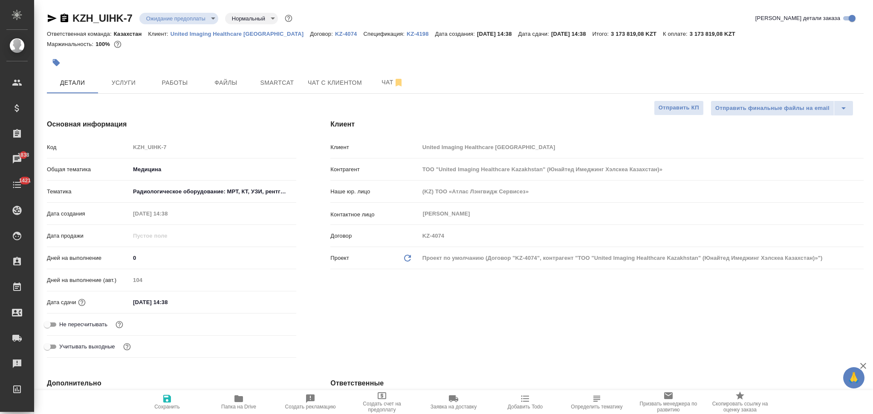
type textarea "x"
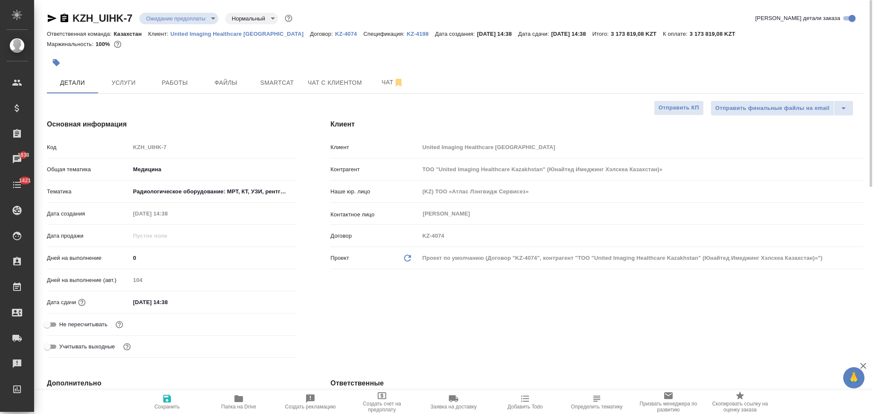
type textarea "x"
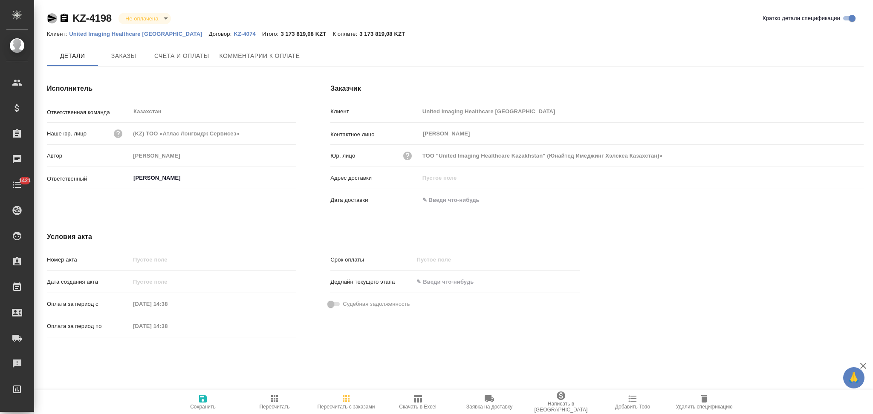
click at [50, 19] on icon "button" at bounding box center [52, 18] width 9 height 8
